Goal: Task Accomplishment & Management: Manage account settings

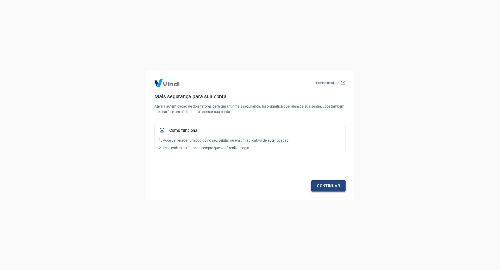
click at [333, 191] on link "Continuar" at bounding box center [328, 186] width 34 height 11
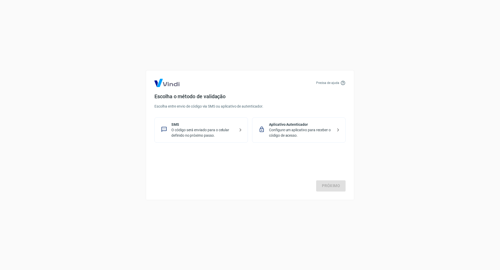
click at [199, 125] on p "SMS" at bounding box center [203, 124] width 64 height 5
click at [336, 191] on link "Próximo" at bounding box center [330, 186] width 29 height 11
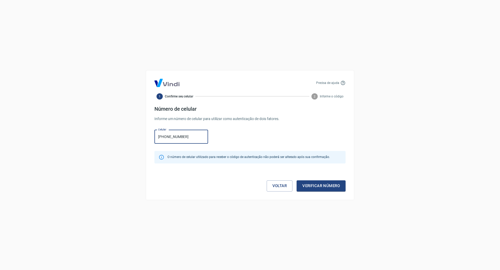
type input "(49) 99169-1628"
click at [296, 181] on button "Verificar número" at bounding box center [320, 186] width 49 height 11
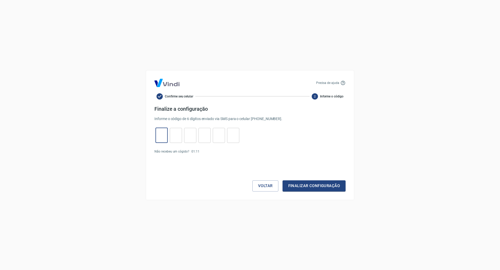
click at [163, 136] on input "tel" at bounding box center [161, 135] width 12 height 11
type input "8"
type input "1"
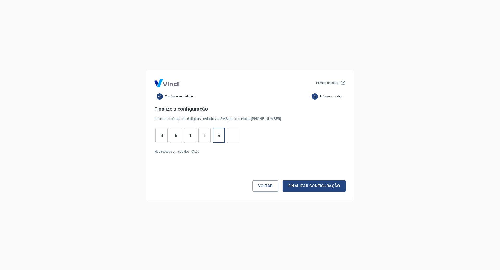
type input "9"
type input "8"
click at [282, 181] on button "Finalizar configuração" at bounding box center [313, 186] width 63 height 11
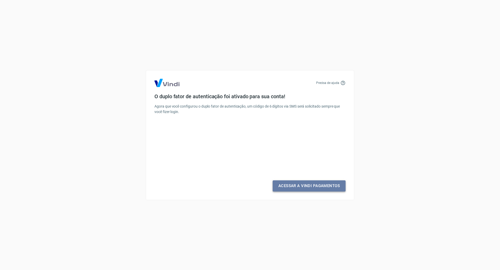
click at [300, 186] on link "Acessar a Vindi Pagamentos" at bounding box center [308, 186] width 73 height 11
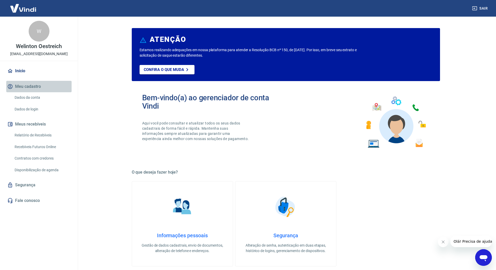
click at [24, 85] on button "Meu cadastro" at bounding box center [38, 86] width 65 height 11
click at [34, 23] on div "W Welinton Oestreich welintonoestreich@gmail.com" at bounding box center [39, 39] width 78 height 44
drag, startPoint x: 34, startPoint y: 27, endPoint x: 110, endPoint y: 52, distance: 80.2
click at [35, 28] on div "W" at bounding box center [39, 31] width 21 height 21
click at [21, 100] on link "Dados da conta" at bounding box center [41, 97] width 59 height 11
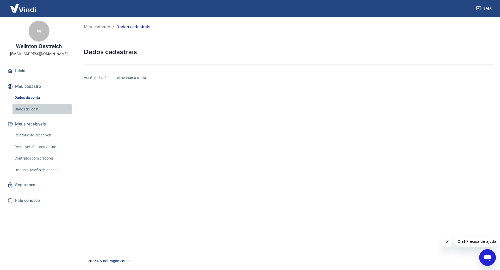
click at [26, 112] on link "Dados de login" at bounding box center [41, 109] width 59 height 11
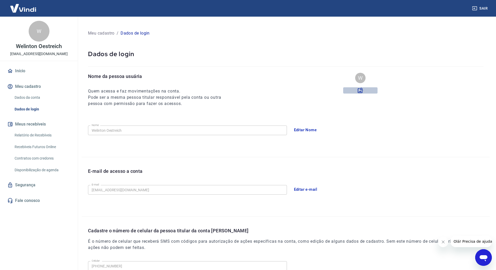
click at [356, 90] on label at bounding box center [360, 90] width 34 height 6
click at [0, 0] on input "file" at bounding box center [0, 0] width 0 height 0
click at [359, 91] on icon at bounding box center [360, 90] width 6 height 6
click at [0, 0] on input "file" at bounding box center [0, 0] width 0 height 0
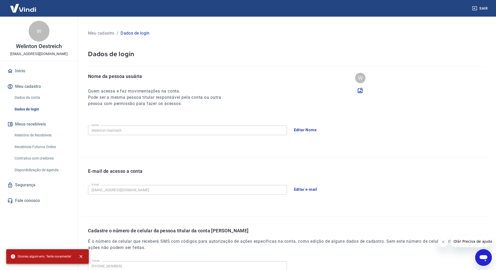
click at [358, 87] on div "W" at bounding box center [360, 83] width 34 height 21
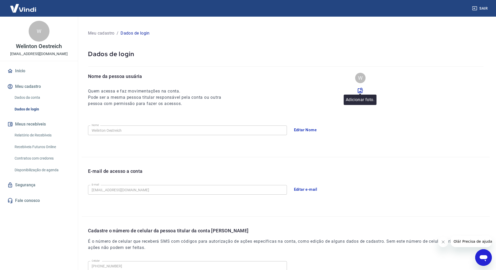
click at [358, 90] on icon at bounding box center [360, 90] width 5 height 5
click at [0, 0] on input "file" at bounding box center [0, 0] width 0 height 0
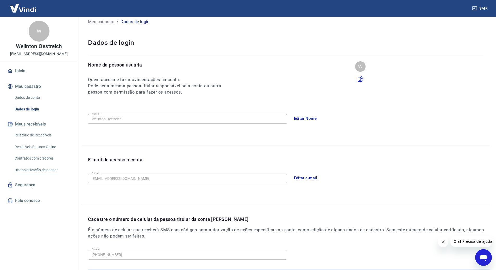
scroll to position [11, 0]
click at [359, 65] on div "W" at bounding box center [360, 67] width 10 height 10
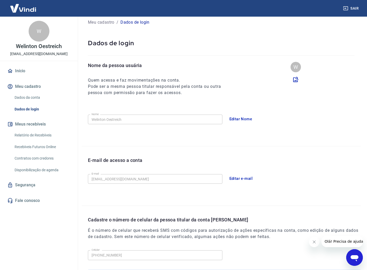
click at [295, 80] on icon at bounding box center [296, 80] width 6 height 6
click at [0, 0] on input "file" at bounding box center [0, 0] width 0 height 0
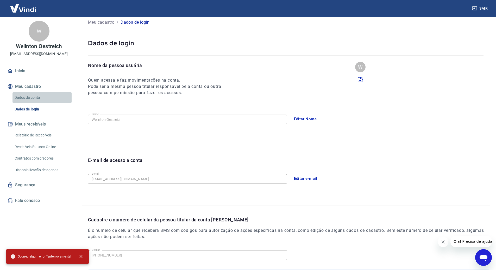
click at [24, 98] on link "Dados da conta" at bounding box center [41, 97] width 59 height 11
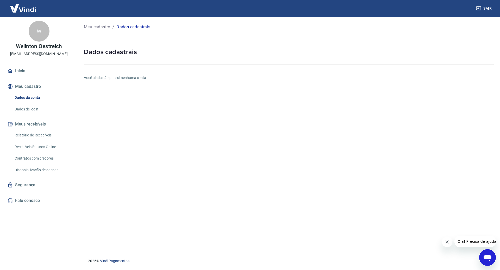
click at [116, 77] on h6 "Você ainda não possui nenhuma conta" at bounding box center [289, 77] width 410 height 5
click at [14, 70] on link "Início" at bounding box center [38, 70] width 65 height 11
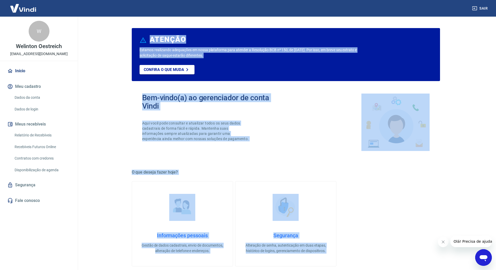
click at [81, 93] on main "ATENÇÃO Estamos realizando adequações em nossa plataforma para atender a Resolu…" at bounding box center [285, 144] width 420 height 254
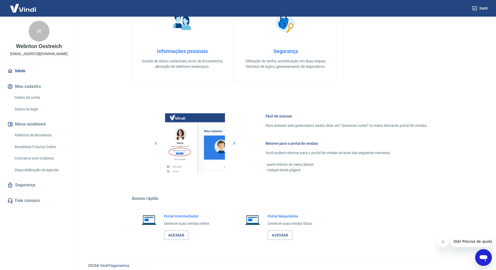
scroll to position [189, 0]
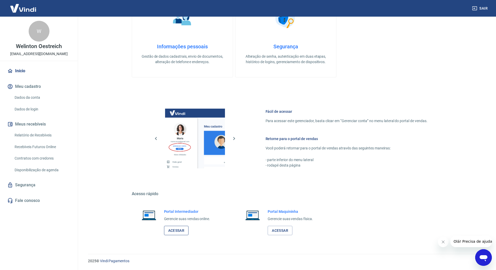
click at [179, 230] on link "Acessar" at bounding box center [176, 231] width 25 height 10
click at [28, 185] on link "Segurança" at bounding box center [38, 185] width 65 height 11
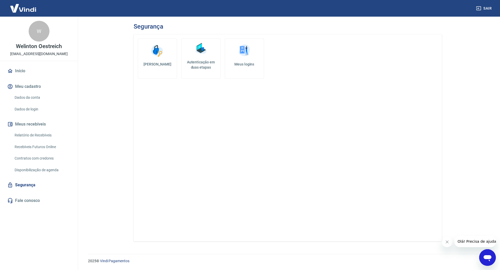
click at [242, 62] on h5 "Meus logins" at bounding box center [244, 64] width 30 height 5
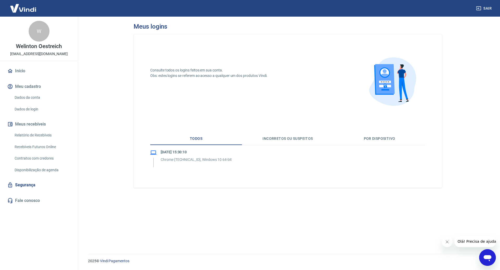
click at [196, 158] on p "Chrome [TECHNICAL_ID], Windows 10 64-bit" at bounding box center [196, 159] width 71 height 5
click at [275, 144] on button "Incorretos ou suspeitos" at bounding box center [288, 139] width 92 height 12
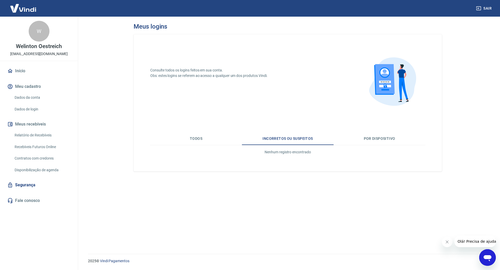
click at [394, 136] on button "Por dispositivo" at bounding box center [379, 139] width 92 height 12
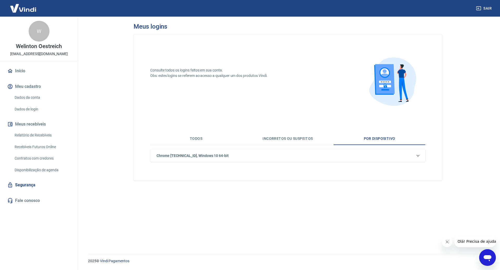
click at [218, 153] on div "Chrome [TECHNICAL_ID], Windows 10 64-bit" at bounding box center [284, 155] width 260 height 5
click at [208, 176] on p "Chrome [TECHNICAL_ID], Windows 10 64-bit" at bounding box center [202, 178] width 71 height 5
click at [200, 142] on button "Todos" at bounding box center [196, 139] width 92 height 12
click at [192, 162] on p "Chrome [TECHNICAL_ID], Windows 10 64-bit" at bounding box center [196, 159] width 71 height 5
click at [25, 152] on link "Recebíveis Futuros Online" at bounding box center [41, 147] width 59 height 11
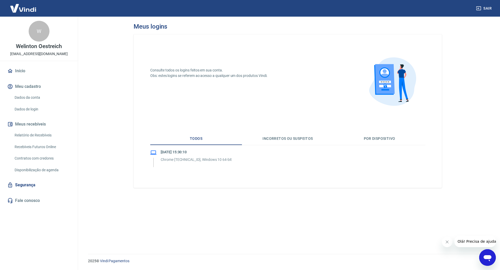
click at [43, 171] on link "Disponibilização de agenda" at bounding box center [41, 170] width 59 height 11
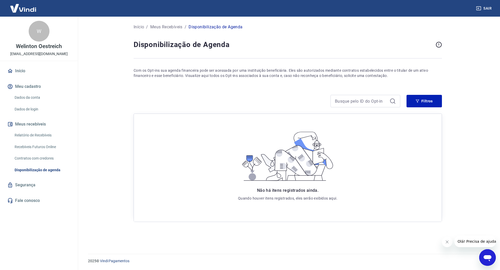
click at [33, 94] on link "Dados da conta" at bounding box center [41, 97] width 59 height 11
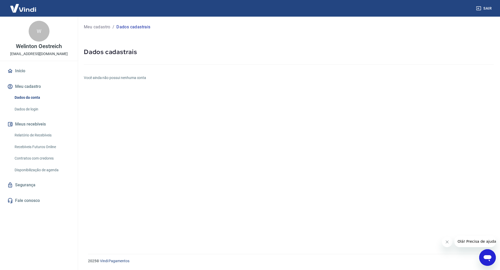
click at [42, 81] on div "Início Meu cadastro Dados da conta Dados de login Meus recebíveis Relatório de …" at bounding box center [39, 135] width 78 height 141
click at [37, 88] on button "Meu cadastro" at bounding box center [38, 86] width 65 height 11
click at [193, 100] on div "Meu cadastro / Dados cadastrais Dados cadastrais Você ainda não possui nenhuma …" at bounding box center [289, 132] width 422 height 231
click at [29, 75] on link "Início" at bounding box center [38, 70] width 65 height 11
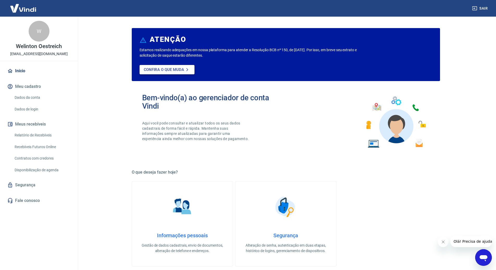
click at [163, 68] on p "Confira o que muda" at bounding box center [164, 69] width 40 height 5
click at [29, 108] on link "Dados de login" at bounding box center [41, 109] width 59 height 11
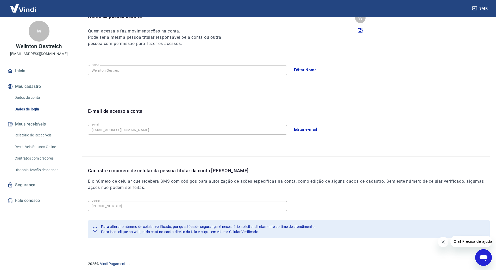
scroll to position [63, 0]
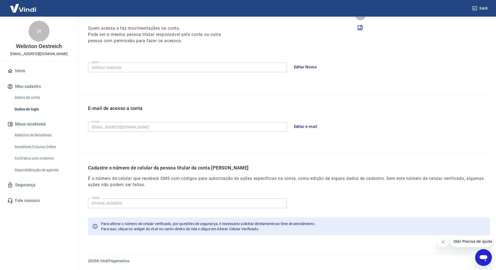
click at [38, 49] on p "Welinton Oestreich" at bounding box center [39, 46] width 46 height 5
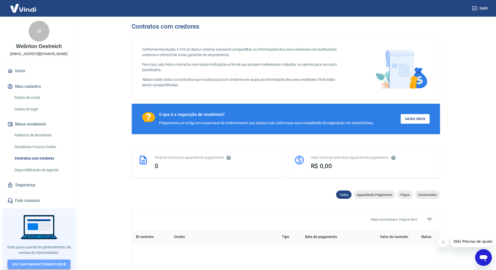
click at [55, 260] on link "Voltar para Intermediador" at bounding box center [39, 265] width 63 height 10
click at [39, 97] on link "Dados da conta" at bounding box center [41, 97] width 59 height 11
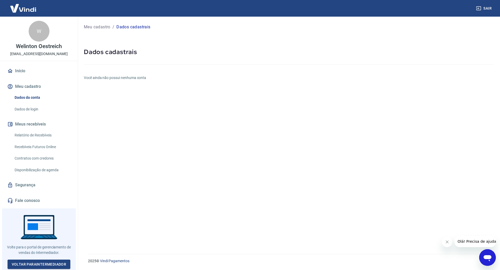
click at [46, 104] on div "Dados da conta Dados de login" at bounding box center [38, 103] width 65 height 22
click at [46, 105] on link "Dados de login" at bounding box center [41, 109] width 59 height 11
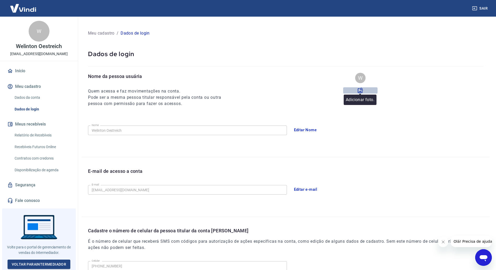
click at [358, 91] on icon at bounding box center [360, 90] width 6 height 6
click at [0, 0] on input "file" at bounding box center [0, 0] width 0 height 0
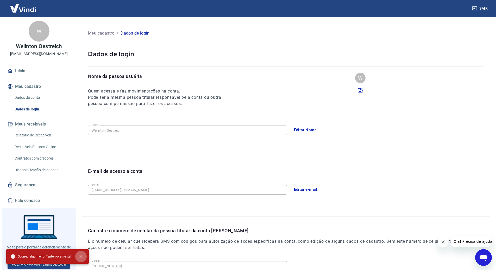
click at [82, 257] on icon "close" at bounding box center [80, 256] width 5 height 5
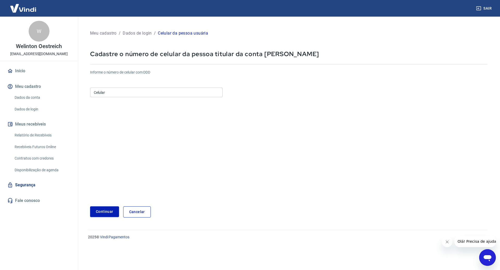
click at [162, 95] on input "Celular" at bounding box center [156, 93] width 132 height 10
type input "[PHONE_NUMBER]"
click at [107, 210] on button "Continuar" at bounding box center [104, 212] width 29 height 11
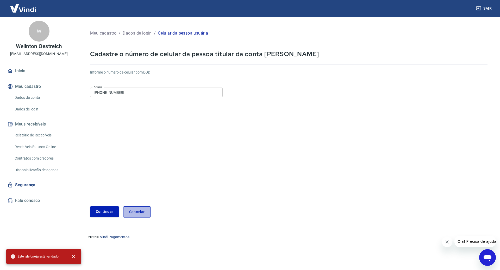
click at [138, 211] on link "Cancelar" at bounding box center [137, 212] width 28 height 11
